Goal: Navigation & Orientation: Find specific page/section

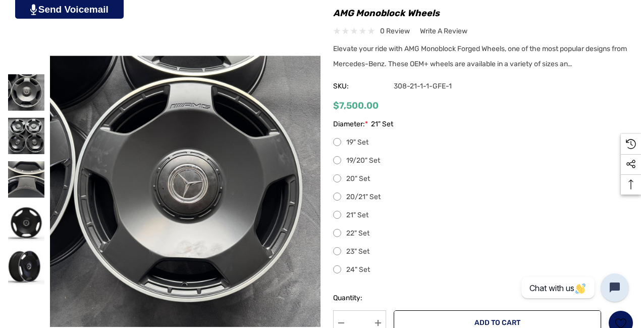
scroll to position [252, 0]
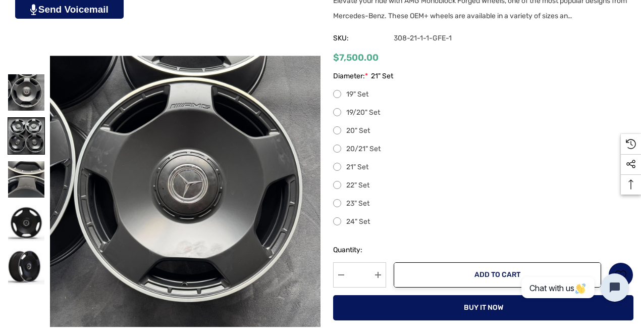
click at [20, 147] on img at bounding box center [26, 136] width 36 height 36
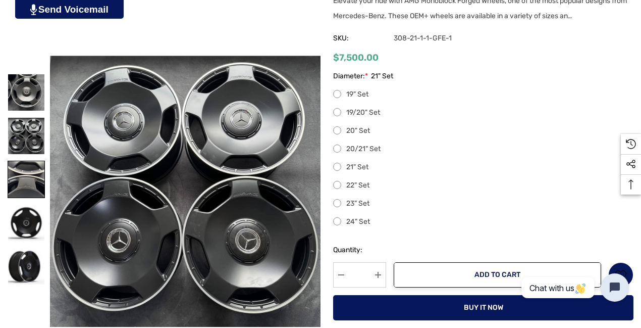
click at [20, 174] on img at bounding box center [26, 179] width 36 height 36
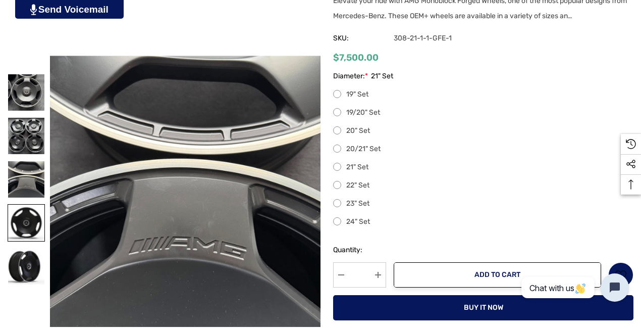
click at [12, 216] on img at bounding box center [26, 222] width 36 height 36
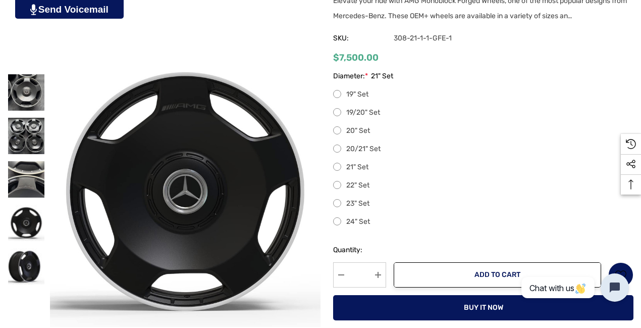
click at [6, 268] on div "Home Mercedes-Benz Parts GLS-Class AMG Monoblock Wheels 1" at bounding box center [320, 130] width 641 height 436
click at [18, 264] on img at bounding box center [26, 266] width 36 height 36
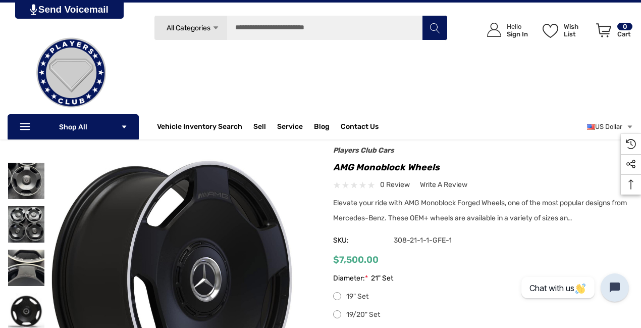
scroll to position [0, 0]
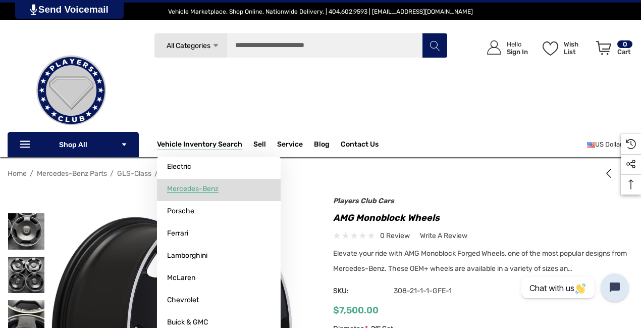
click at [192, 185] on span "Mercedes-Benz" at bounding box center [192, 188] width 51 height 9
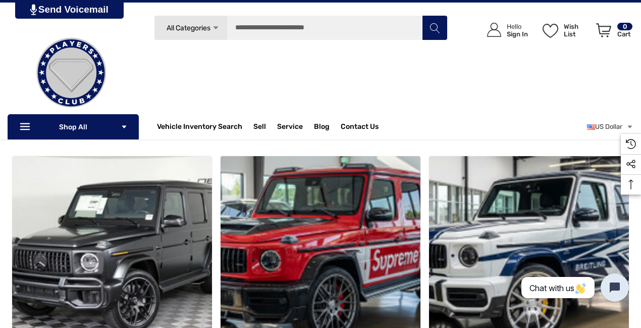
scroll to position [151, 0]
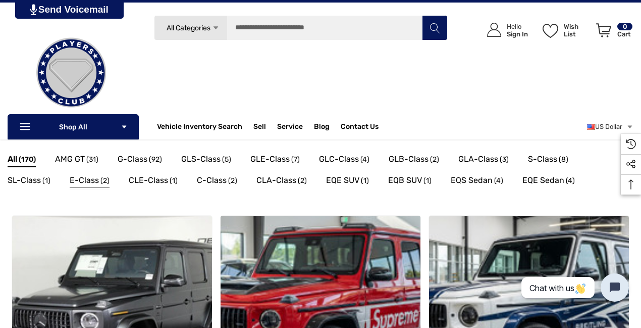
click at [79, 176] on span "E-Class" at bounding box center [84, 180] width 29 height 13
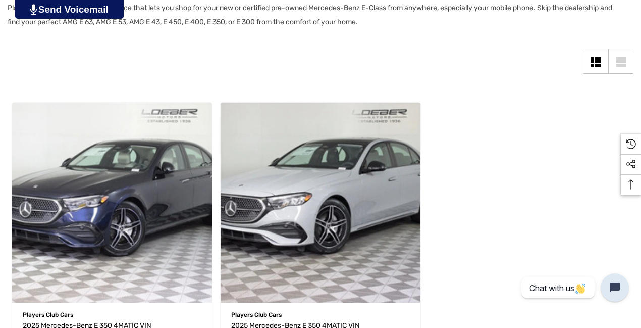
scroll to position [252, 0]
